Goal: Navigation & Orientation: Find specific page/section

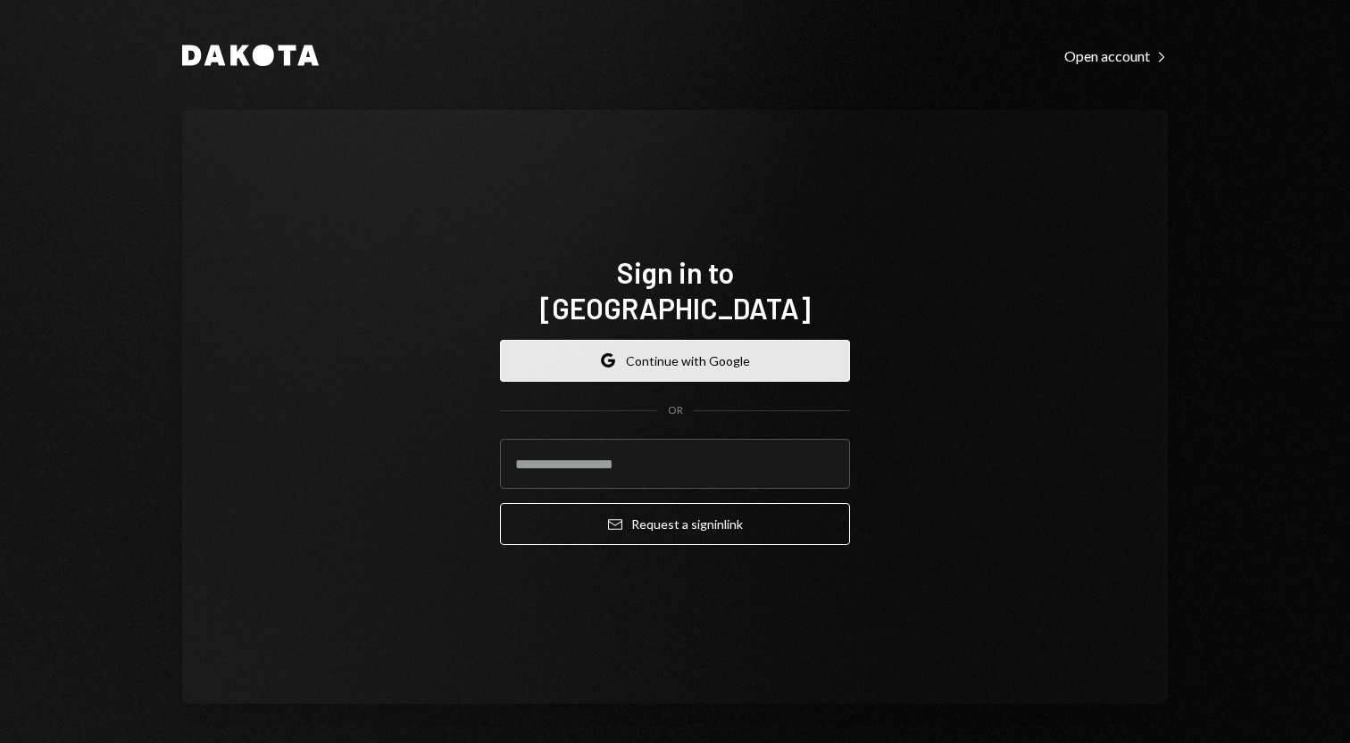
click at [682, 348] on button "Google Continue with Google" at bounding box center [675, 361] width 350 height 42
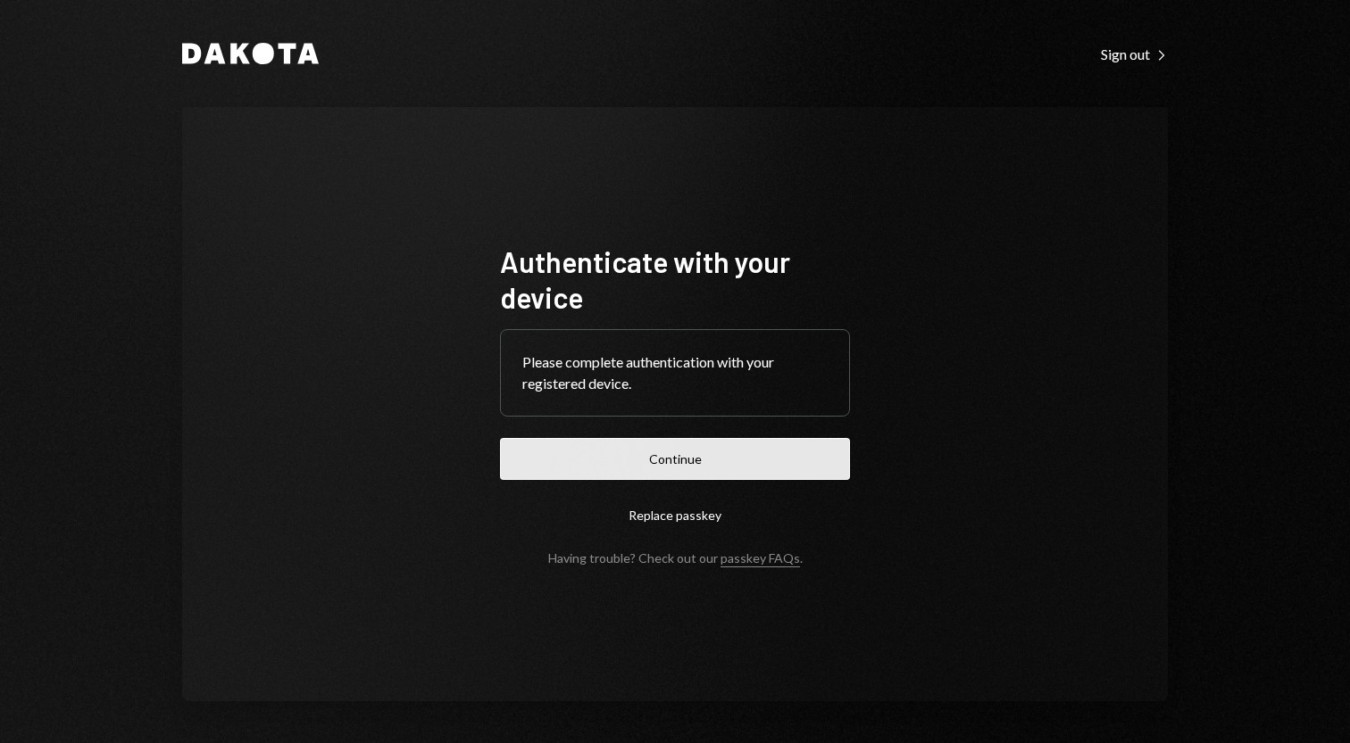
click at [714, 462] on button "Continue" at bounding box center [675, 459] width 350 height 42
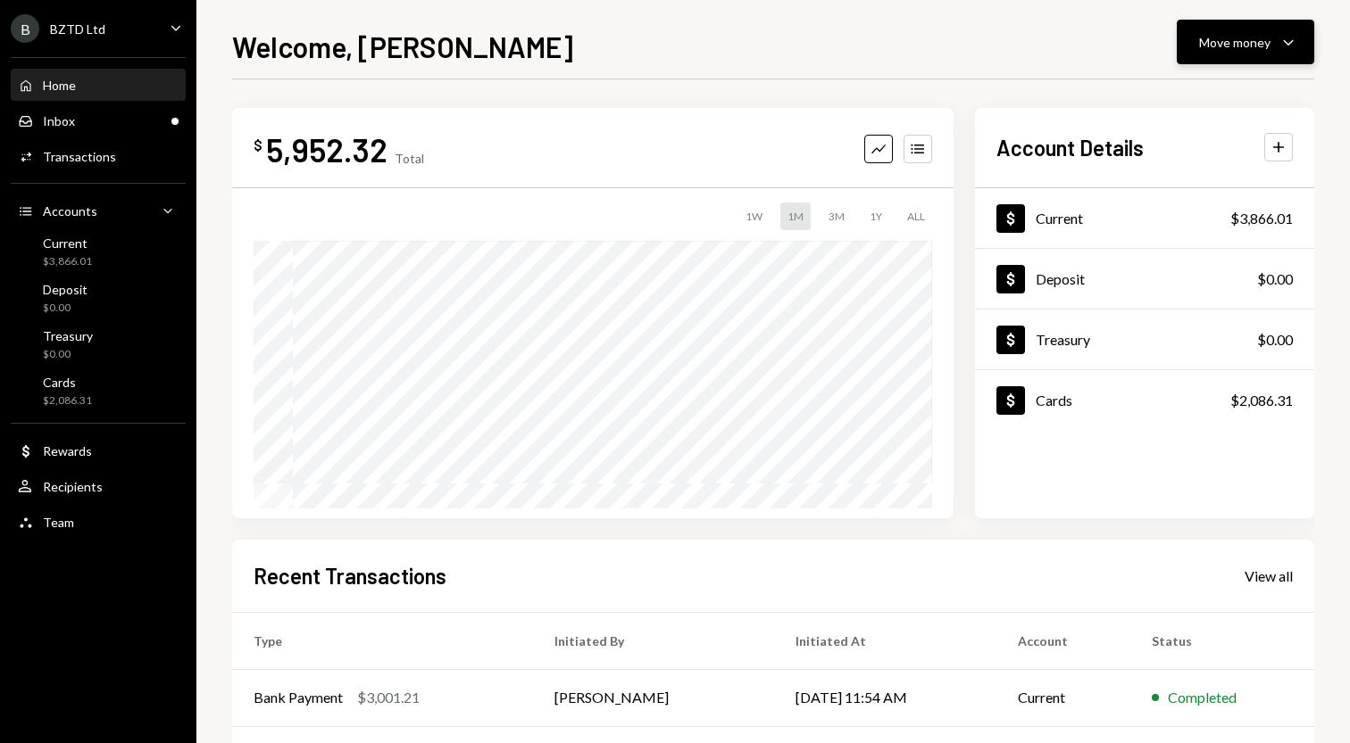
click at [1287, 49] on icon "Caret Down" at bounding box center [1287, 41] width 21 height 21
click at [957, 48] on div "Welcome, [PERSON_NAME] Move money Caret Down" at bounding box center [773, 44] width 1082 height 39
click at [58, 88] on div "Home" at bounding box center [59, 85] width 33 height 15
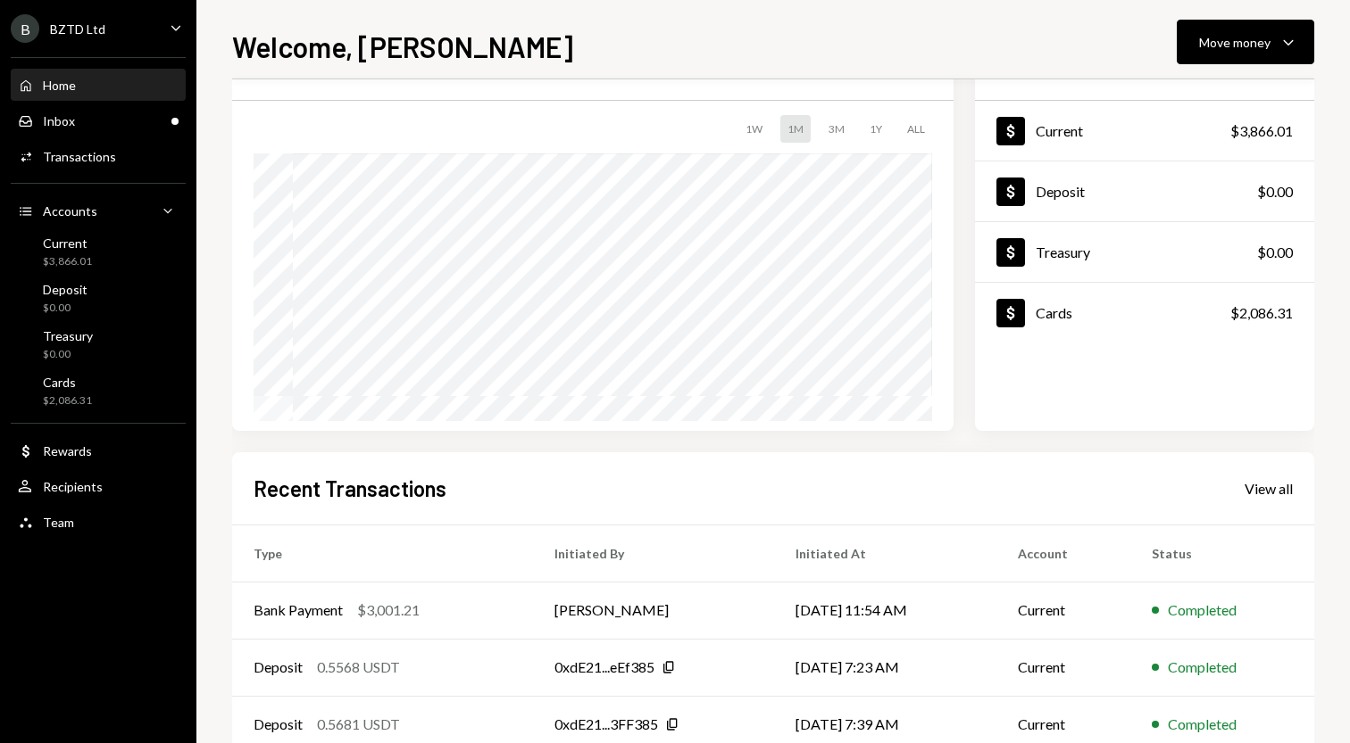
scroll to position [88, 0]
click at [67, 521] on div "Team" at bounding box center [58, 522] width 31 height 15
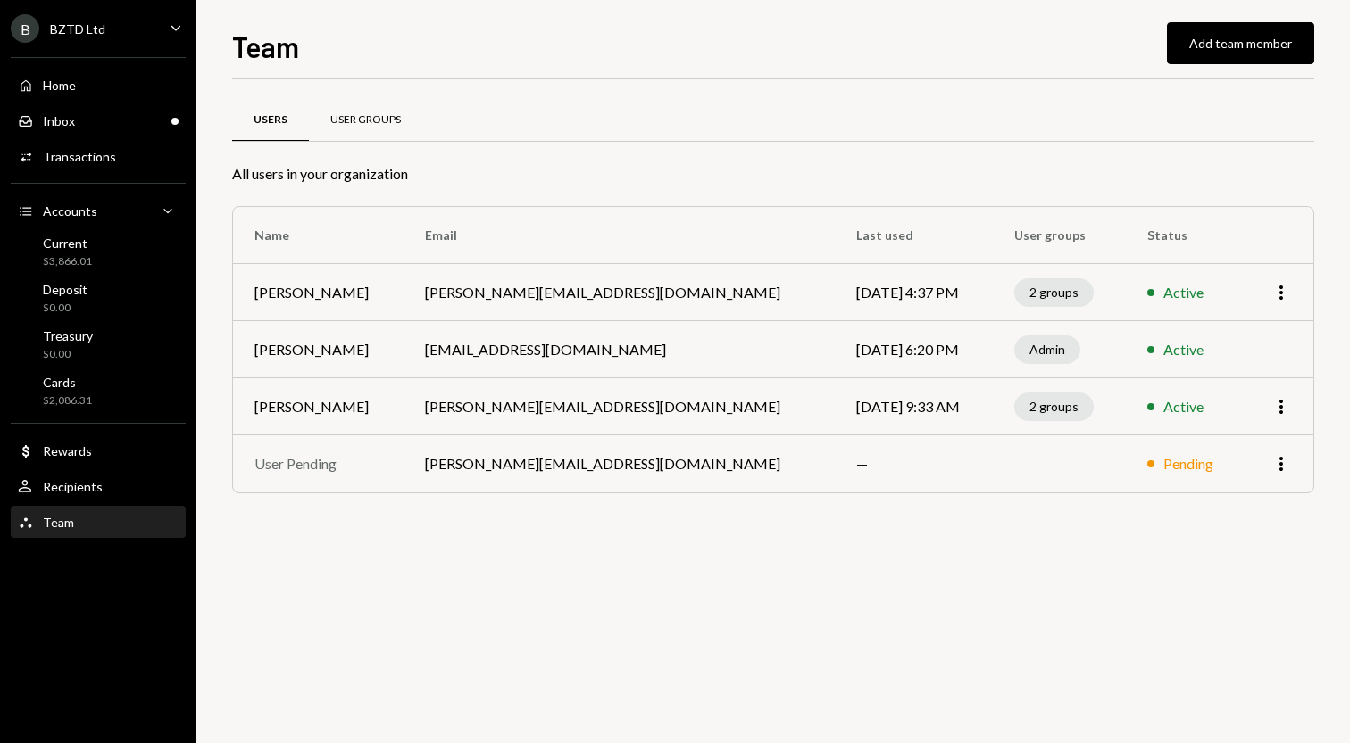
click at [374, 126] on div "User Groups" at bounding box center [365, 119] width 71 height 15
